Goal: Task Accomplishment & Management: Manage account settings

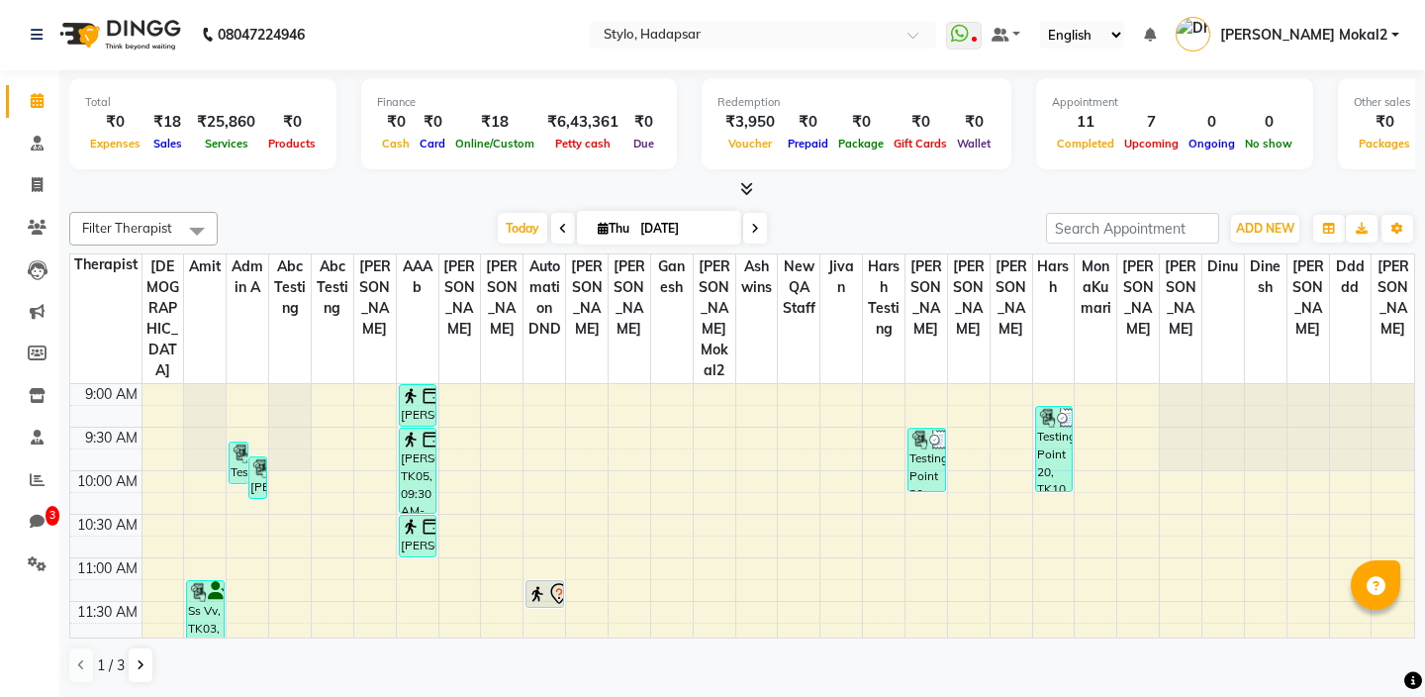
scroll to position [88, 0]
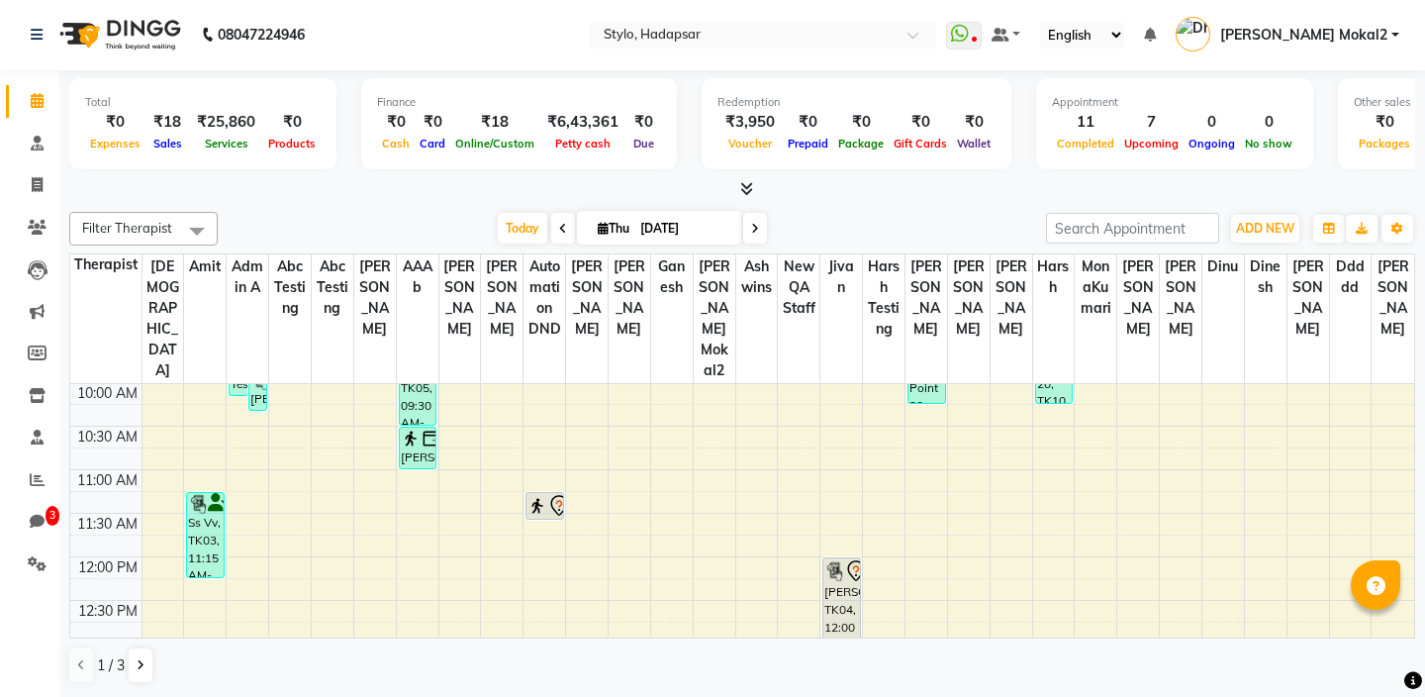
click at [1324, 44] on span "[PERSON_NAME] Mokal2" at bounding box center [1303, 35] width 167 height 21
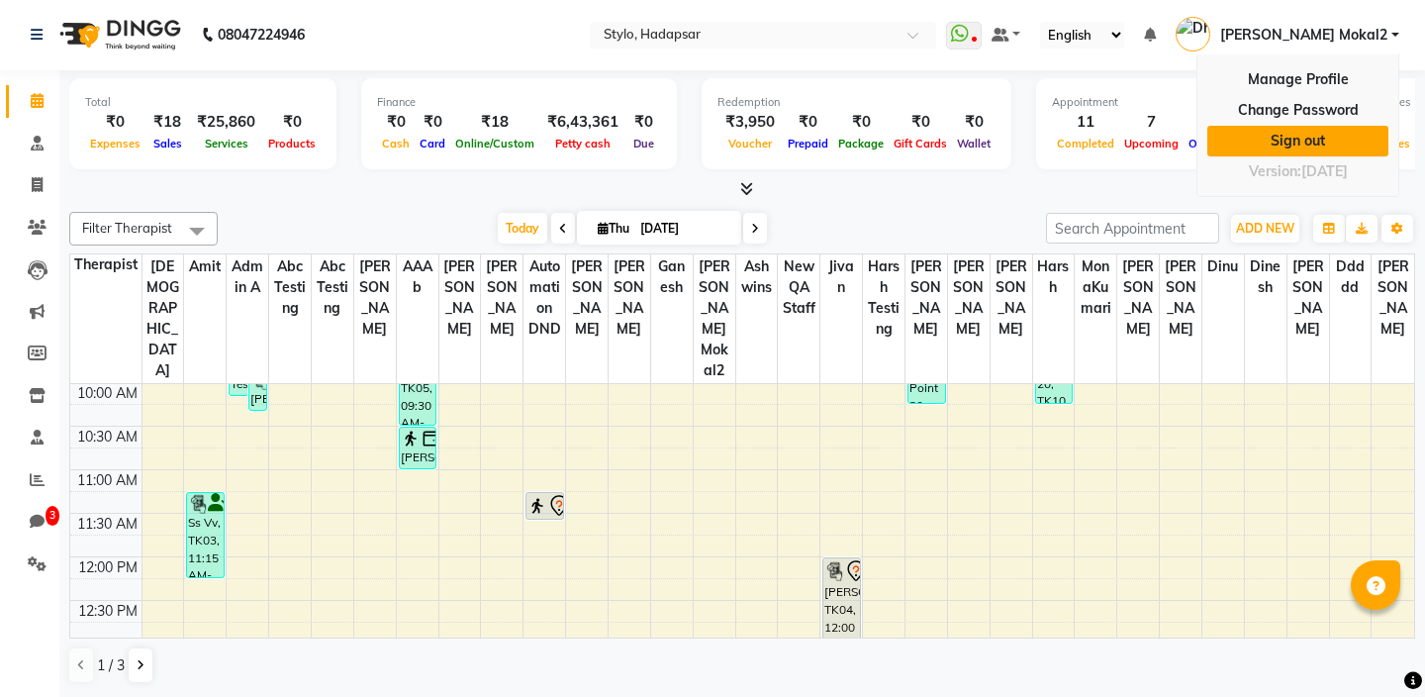
click at [1274, 146] on link "Sign out" at bounding box center [1297, 141] width 181 height 31
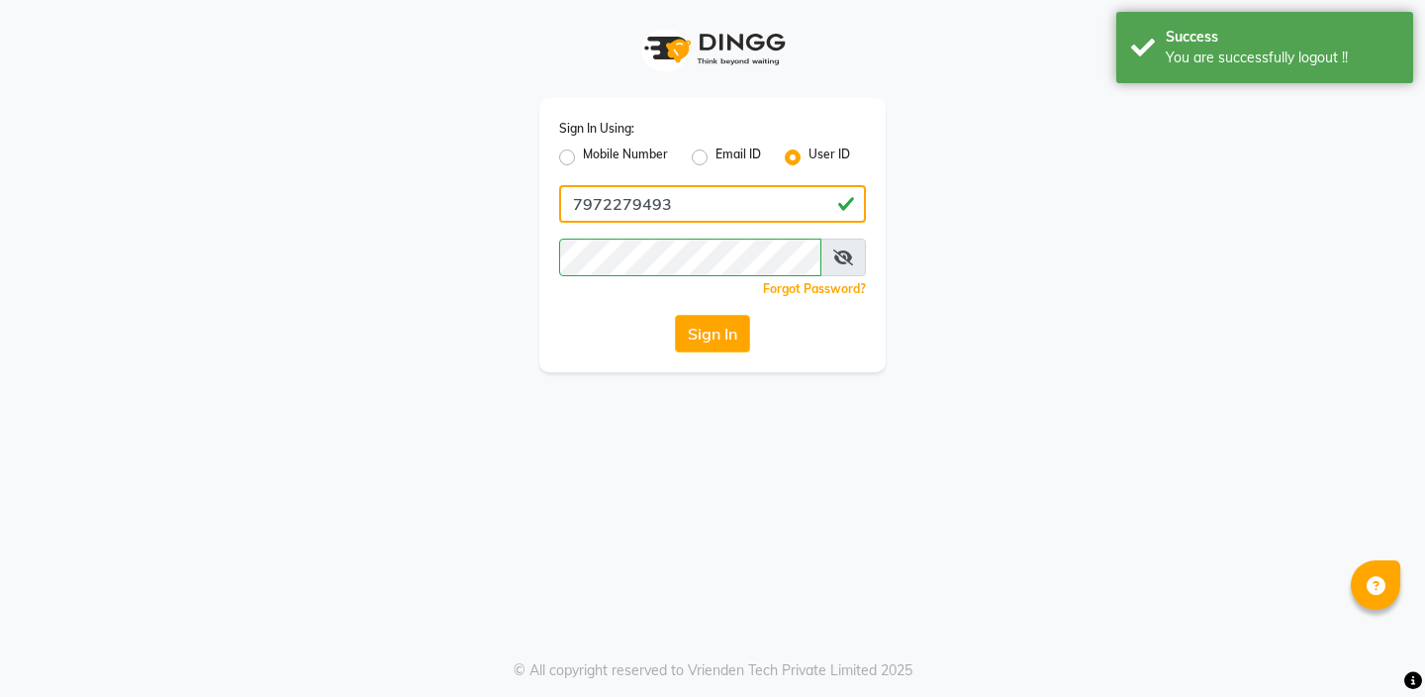
click at [770, 201] on input "7972279493" at bounding box center [712, 204] width 307 height 38
type input "arsp"
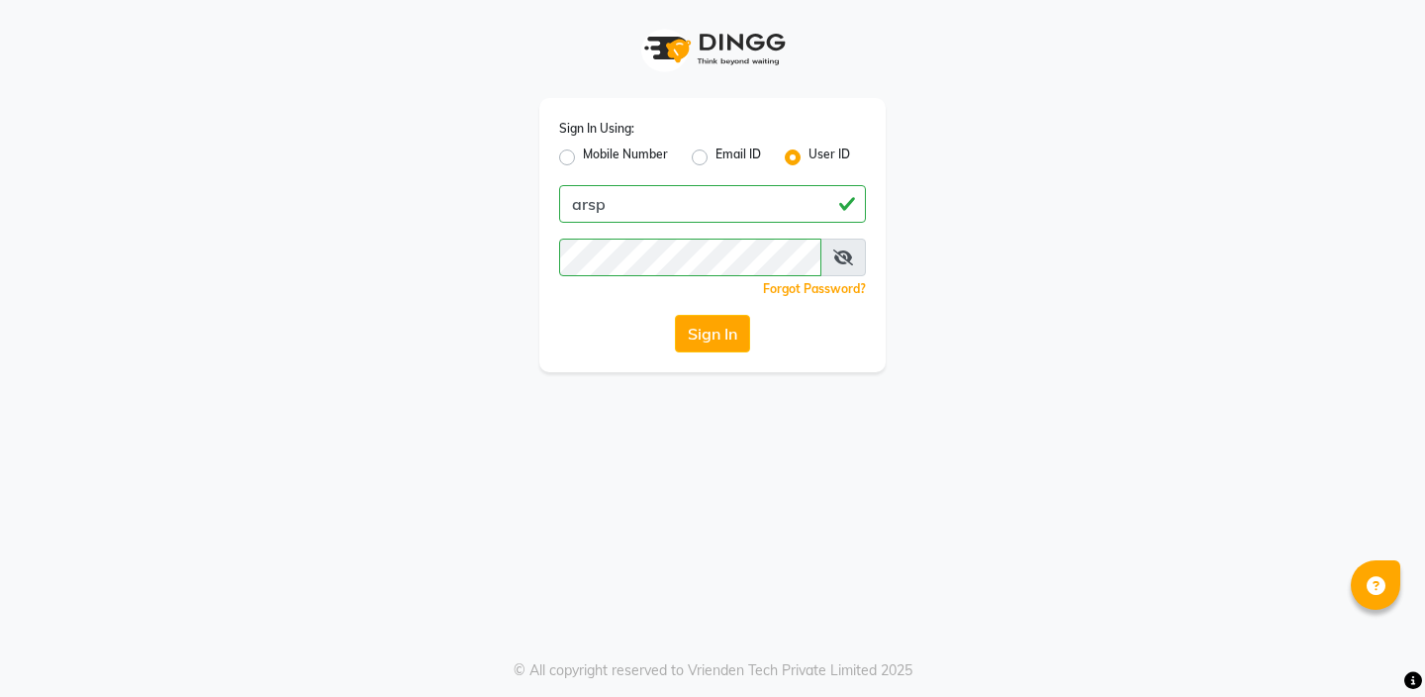
click at [583, 162] on label "Mobile Number" at bounding box center [625, 157] width 85 height 24
click at [583, 158] on input "Mobile Number" at bounding box center [589, 151] width 13 height 13
radio input "true"
radio input "false"
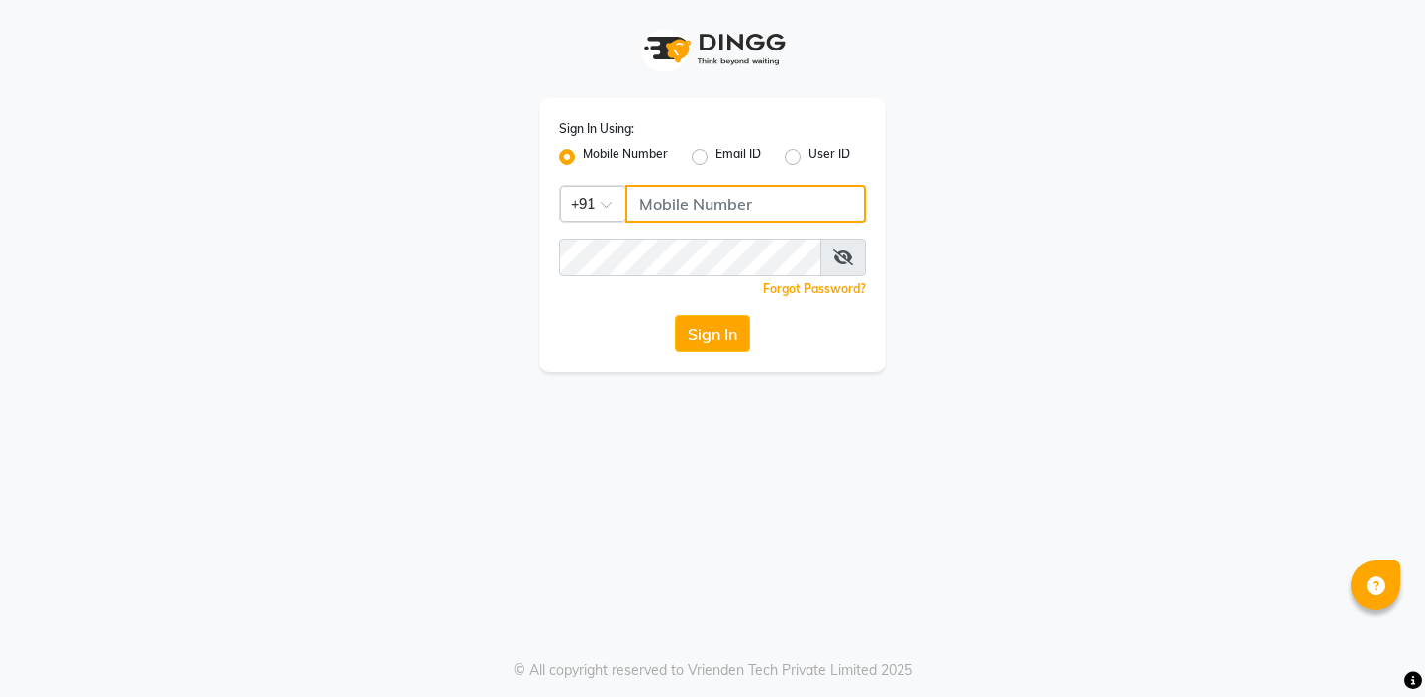
click at [702, 206] on input "Username" at bounding box center [745, 204] width 240 height 38
type input "7972279493"
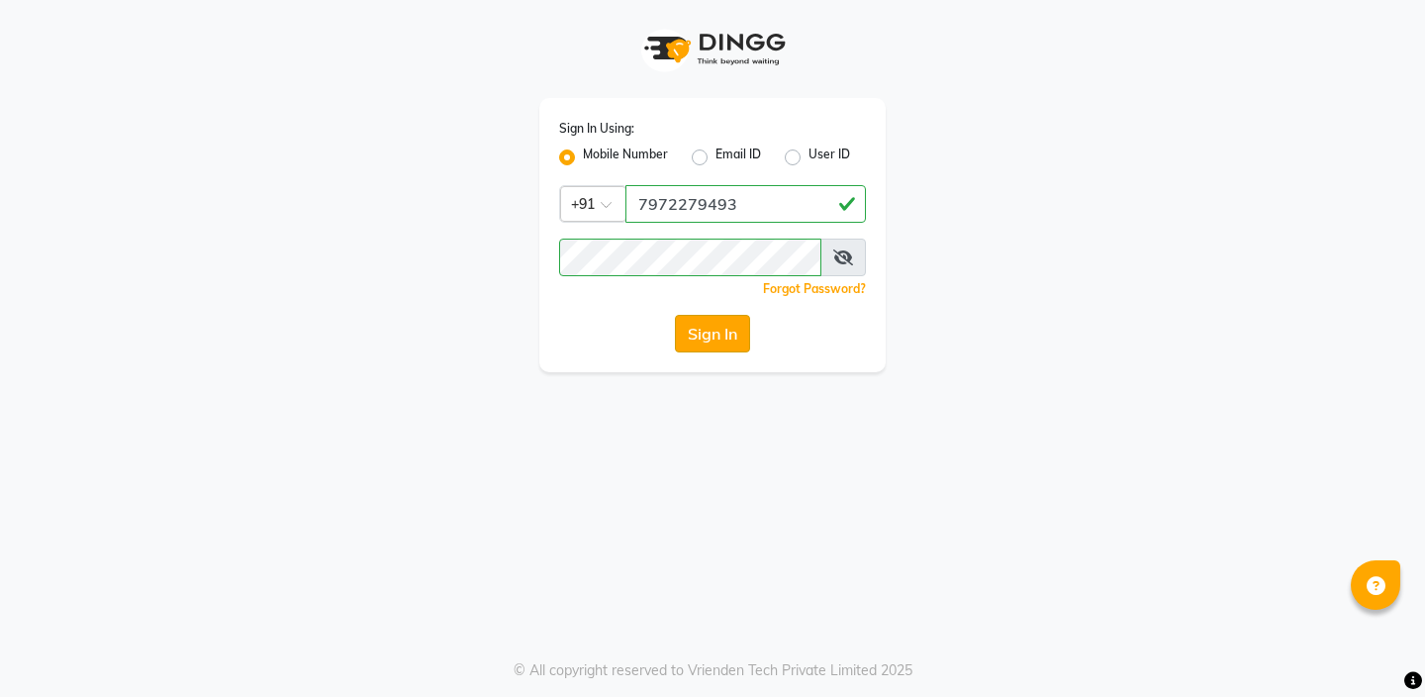
click at [706, 333] on button "Sign In" at bounding box center [712, 334] width 75 height 38
